Goal: Task Accomplishment & Management: Manage account settings

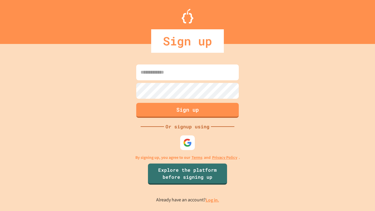
click at [212, 200] on link "Log in." at bounding box center [211, 200] width 13 height 6
